Goal: Task Accomplishment & Management: Manage account settings

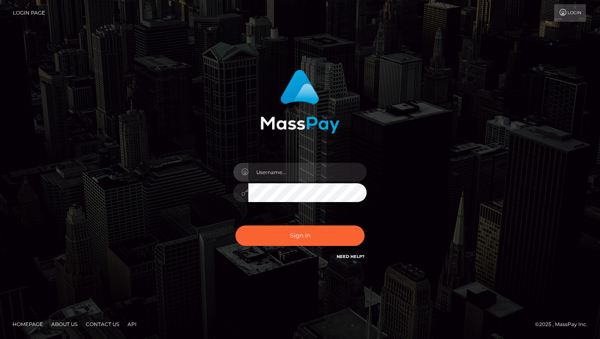
type input "[EMAIL_ADDRESS][DOMAIN_NAME]"
click at [283, 240] on button "Sign in" at bounding box center [300, 235] width 129 height 20
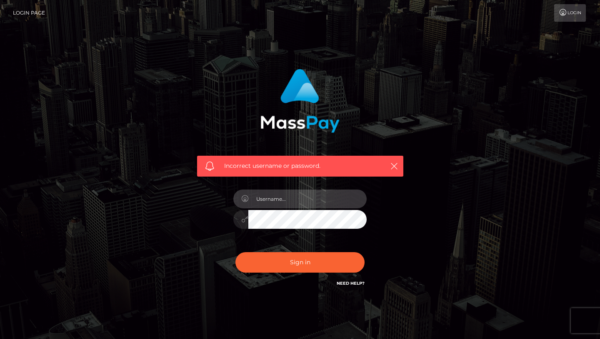
type input "[EMAIL_ADDRESS][DOMAIN_NAME]"
click at [304, 197] on input "[EMAIL_ADDRESS][DOMAIN_NAME]" at bounding box center [307, 198] width 118 height 19
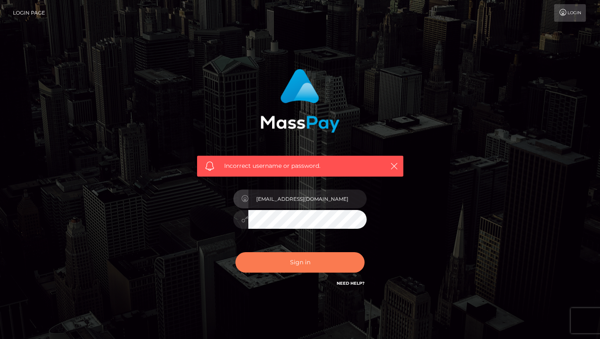
click at [297, 259] on button "Sign in" at bounding box center [300, 262] width 129 height 20
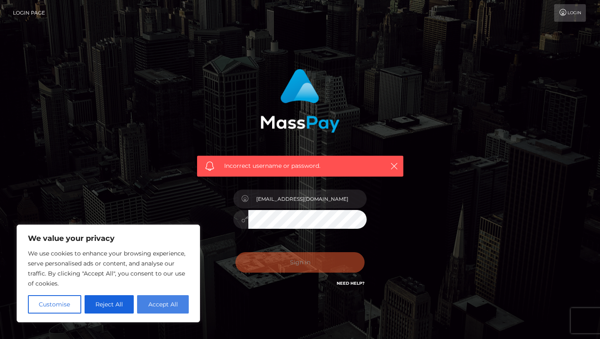
click at [174, 309] on button "Accept All" at bounding box center [163, 304] width 52 height 18
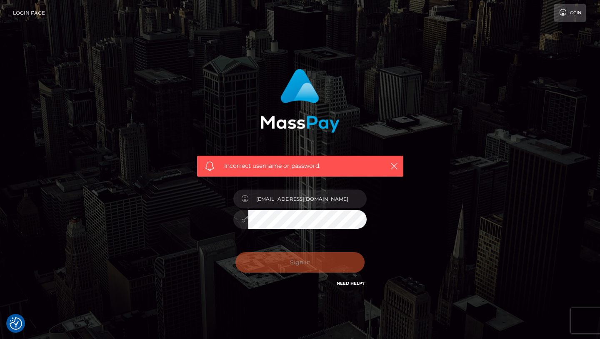
checkbox input "true"
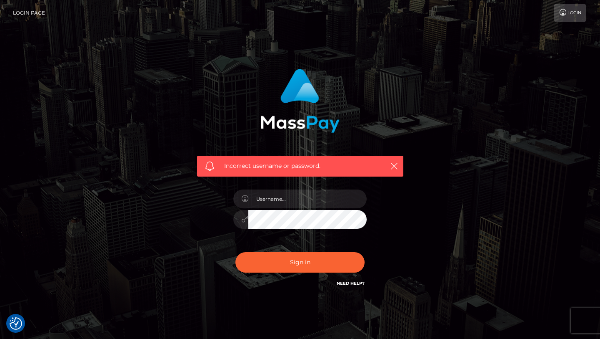
checkbox input "true"
click at [116, 234] on div "Incorrect username or password. sukimaciel@gmail.com" at bounding box center [300, 183] width 475 height 240
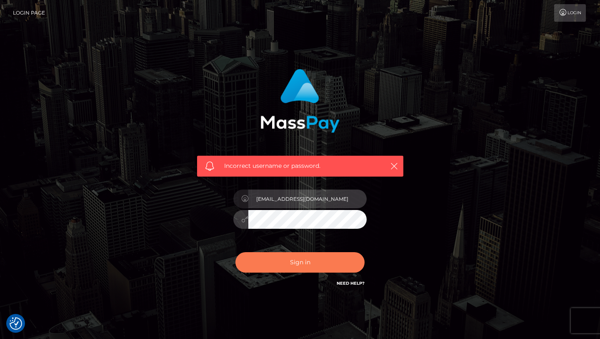
type input "2006-09-22"
click at [296, 267] on button "Sign in" at bounding box center [300, 262] width 129 height 20
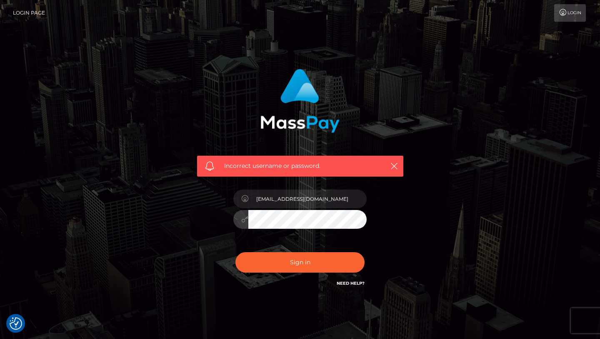
click at [241, 220] on div at bounding box center [299, 218] width 133 height 16
type input "2006-09-22"
drag, startPoint x: 294, startPoint y: 201, endPoint x: 183, endPoint y: 191, distance: 111.8
click at [183, 191] on div "Incorrect username or password. 2006-09-22" at bounding box center [300, 183] width 475 height 240
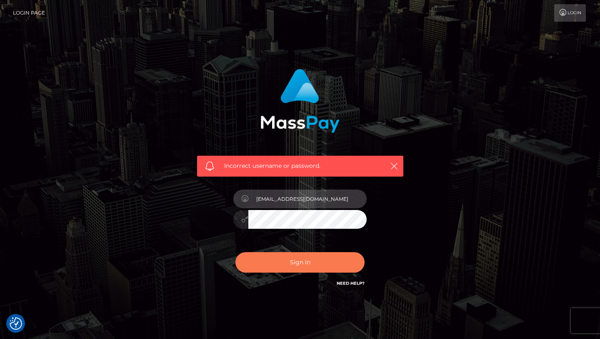
type input "Sukimacil@gmail.com"
click at [271, 265] on button "Sign in" at bounding box center [300, 262] width 129 height 20
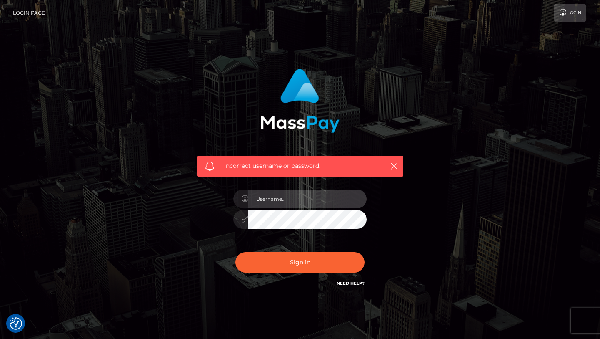
type input "[EMAIL_ADDRESS][DOMAIN_NAME]"
click at [221, 220] on div "Incorrect username or password. sukimaciel@gmail.com" at bounding box center [300, 178] width 219 height 231
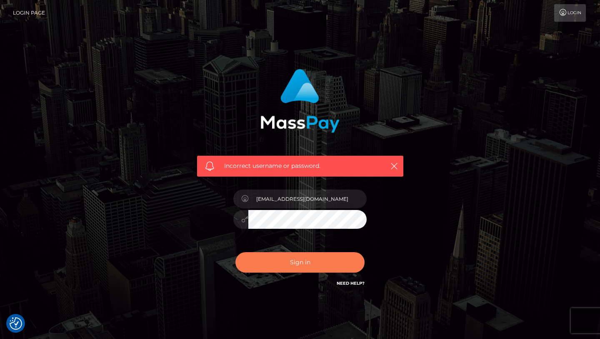
click at [266, 252] on button "Sign in" at bounding box center [300, 262] width 129 height 20
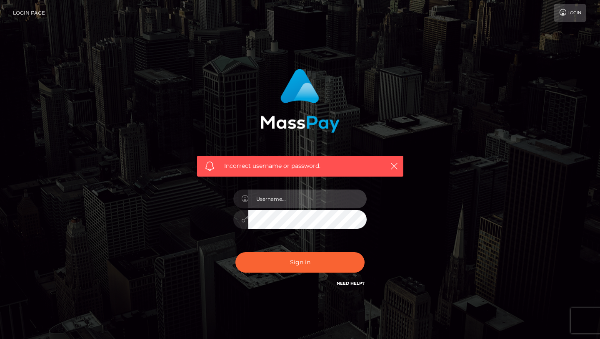
type input "[EMAIL_ADDRESS][DOMAIN_NAME]"
click at [240, 216] on div at bounding box center [299, 218] width 133 height 16
click at [236, 252] on button "Sign in" at bounding box center [300, 262] width 129 height 20
type input "[EMAIL_ADDRESS][DOMAIN_NAME]"
click at [352, 281] on link "Need Help?" at bounding box center [351, 282] width 28 height 5
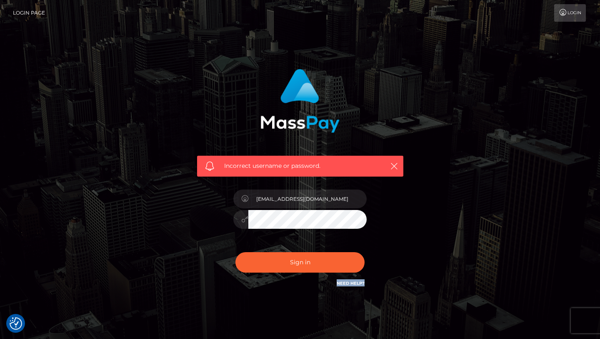
click at [353, 286] on h6 "Need Help?" at bounding box center [351, 282] width 28 height 7
click at [353, 281] on link "Need Help?" at bounding box center [351, 282] width 28 height 5
